Goal: Obtain resource: Obtain resource

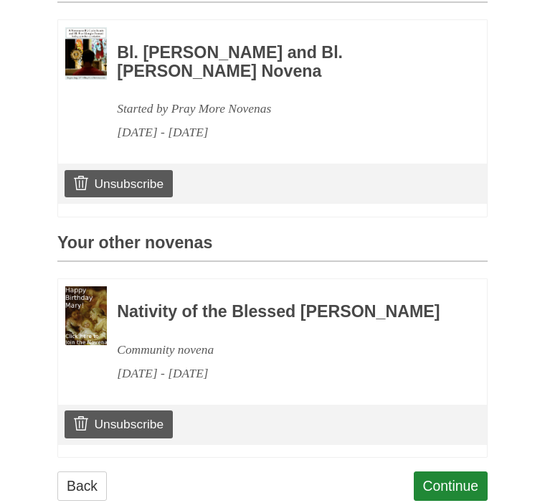
scroll to position [411, 0]
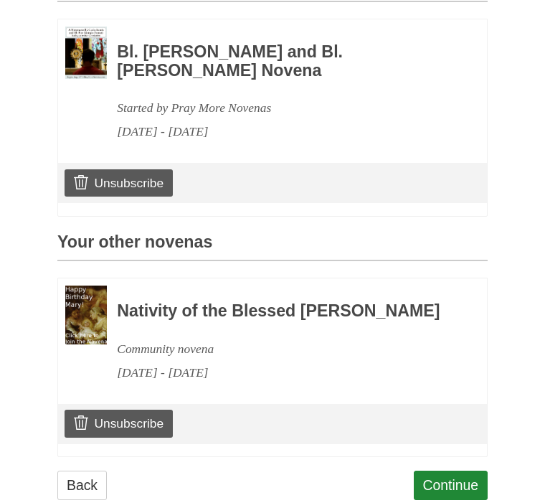
click at [235, 311] on h3 "Nativity of the Blessed [PERSON_NAME]" at bounding box center [283, 312] width 332 height 19
click at [138, 321] on h3 "Nativity of the Blessed [PERSON_NAME]" at bounding box center [283, 312] width 332 height 19
click at [85, 311] on img at bounding box center [86, 315] width 42 height 59
click at [270, 382] on div "[DATE] - [DATE]" at bounding box center [283, 374] width 332 height 24
click at [332, 308] on h3 "Nativity of the Blessed [PERSON_NAME]" at bounding box center [283, 312] width 332 height 19
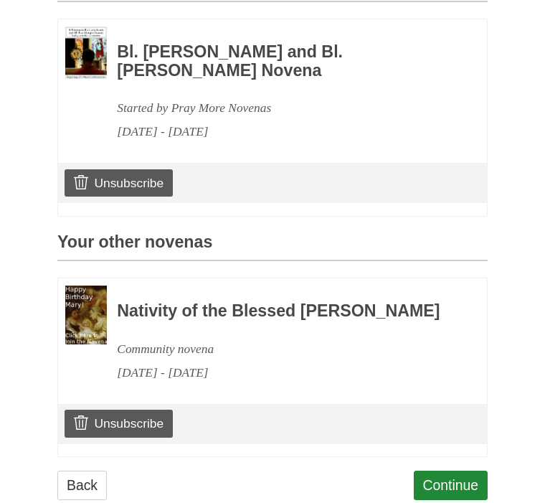
click at [361, 303] on h3 "Nativity of the Blessed [PERSON_NAME]" at bounding box center [283, 312] width 332 height 19
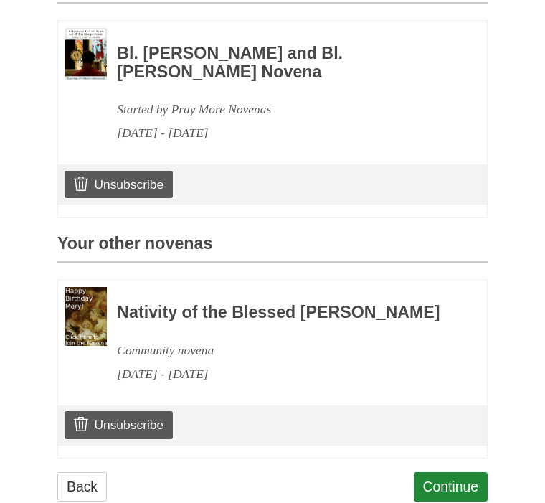
scroll to position [410, 0]
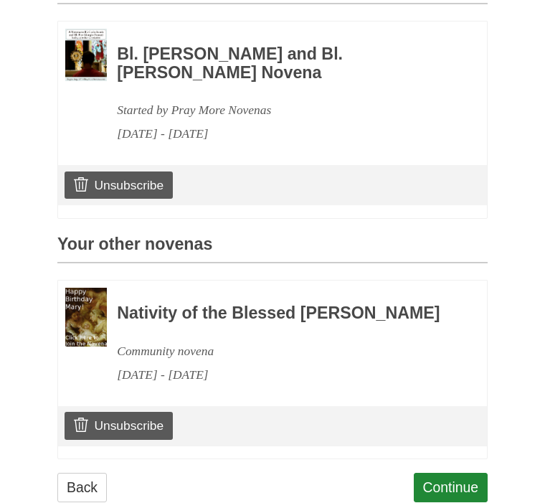
click at [248, 381] on div "[DATE] - [DATE]" at bounding box center [283, 375] width 332 height 24
click at [322, 315] on h3 "Nativity of the Blessed [PERSON_NAME]" at bounding box center [283, 313] width 332 height 19
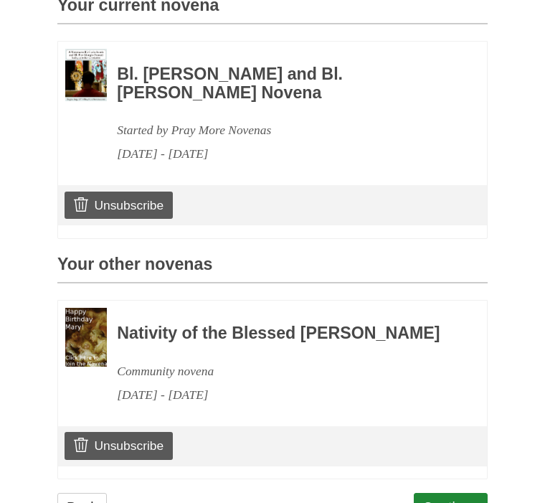
scroll to position [394, 0]
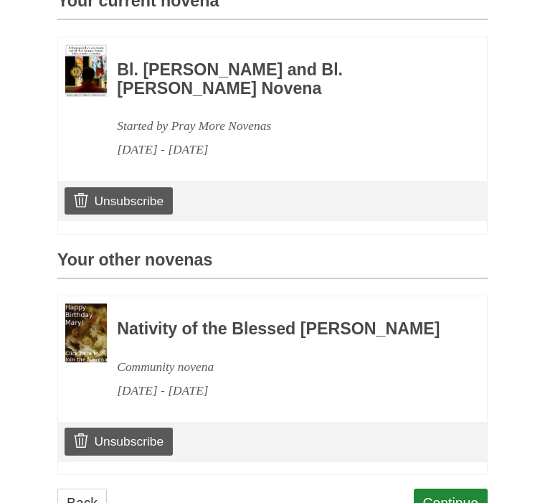
click at [187, 323] on h3 "Nativity of the Blessed [PERSON_NAME]" at bounding box center [283, 329] width 332 height 19
click at [88, 338] on img at bounding box center [86, 333] width 42 height 59
click at [80, 334] on img at bounding box center [86, 333] width 42 height 59
click at [262, 337] on h3 "Nativity of the Blessed [PERSON_NAME]" at bounding box center [283, 329] width 332 height 19
click at [308, 331] on h3 "Nativity of the Blessed [PERSON_NAME]" at bounding box center [283, 329] width 332 height 19
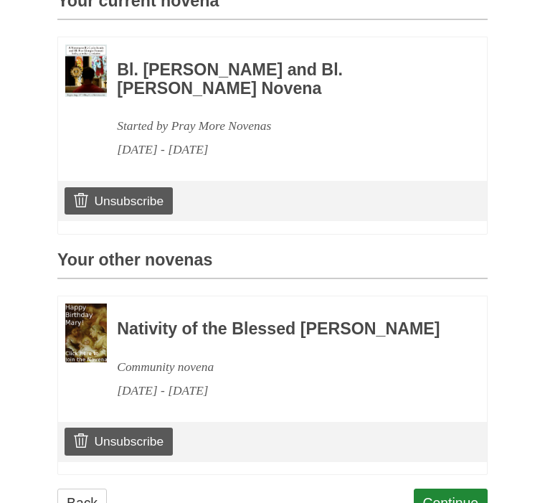
click at [344, 327] on h3 "Nativity of the Blessed [PERSON_NAME]" at bounding box center [283, 329] width 332 height 19
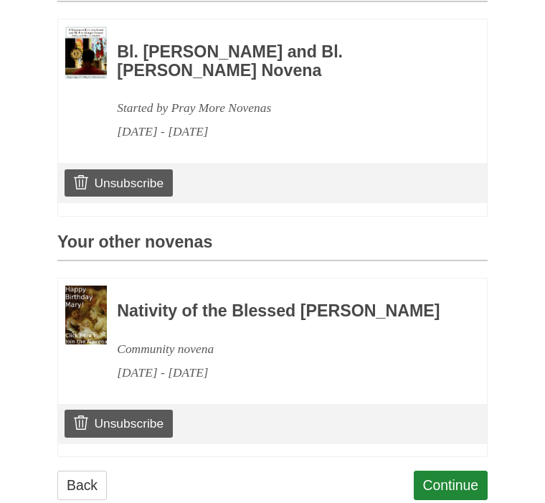
click at [451, 500] on link "Continue" at bounding box center [451, 485] width 75 height 29
